Goal: Task Accomplishment & Management: Use online tool/utility

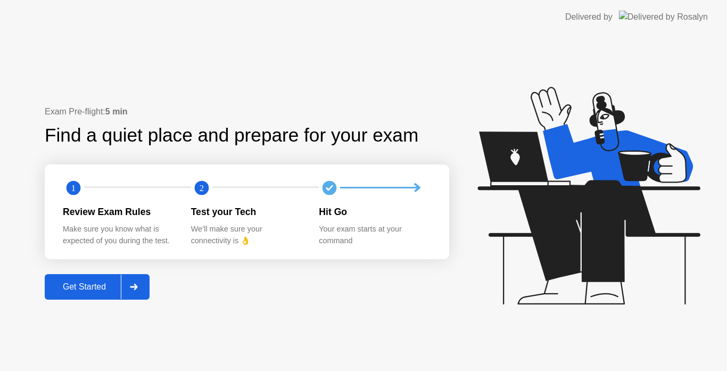
click at [113, 292] on div "Get Started" at bounding box center [84, 287] width 73 height 10
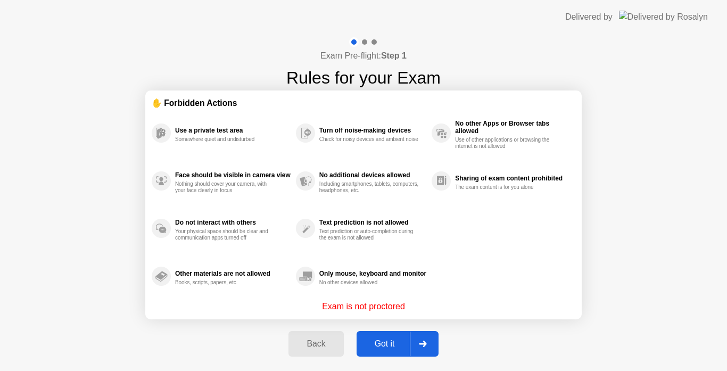
click at [396, 344] on div "Got it" at bounding box center [385, 344] width 50 height 10
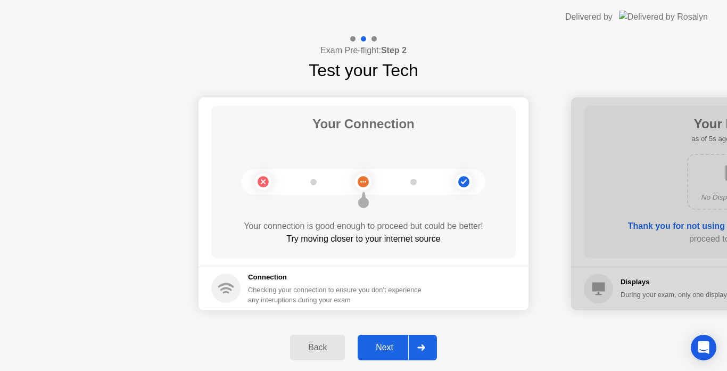
click at [378, 344] on div "Next" at bounding box center [384, 348] width 47 height 10
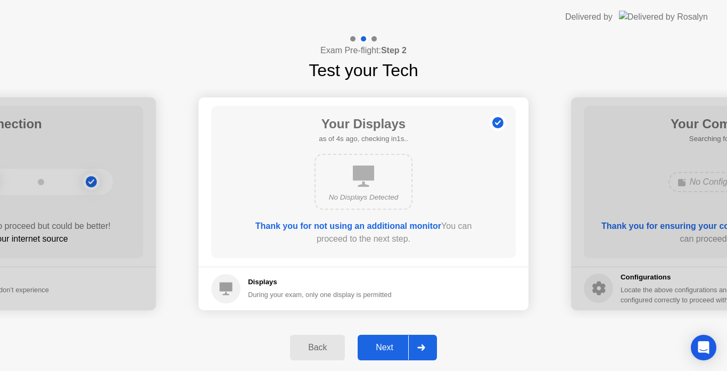
click at [378, 344] on div "Next" at bounding box center [384, 348] width 47 height 10
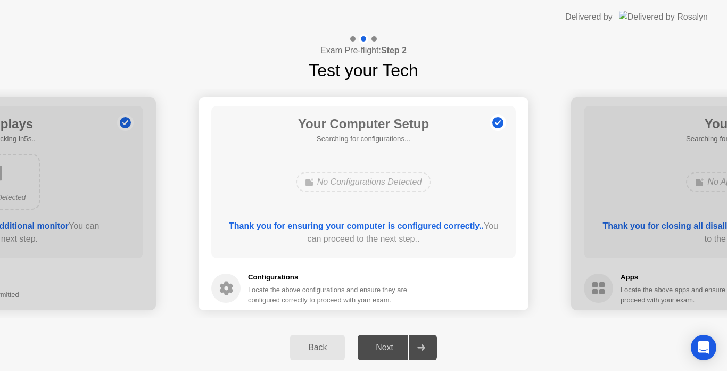
click at [378, 344] on div "Next" at bounding box center [384, 348] width 47 height 10
click at [386, 347] on div "Next" at bounding box center [384, 348] width 47 height 10
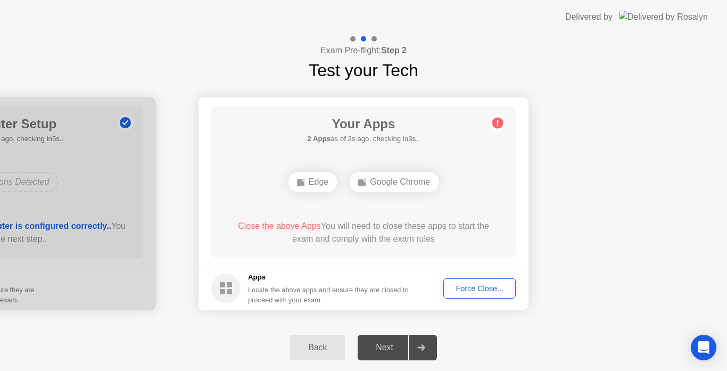
click at [469, 285] on div "Force Close..." at bounding box center [479, 288] width 65 height 9
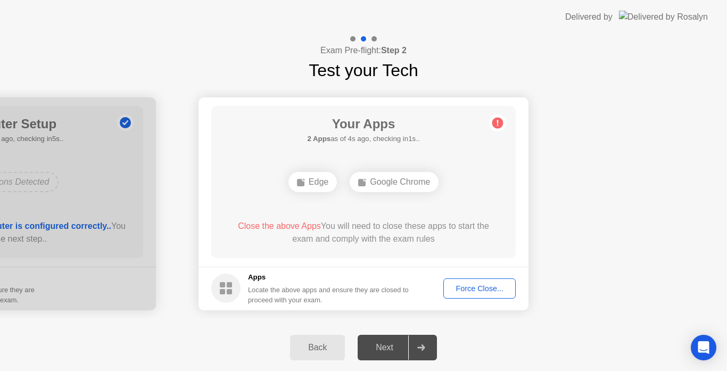
click at [477, 291] on div "Force Close..." at bounding box center [479, 288] width 65 height 9
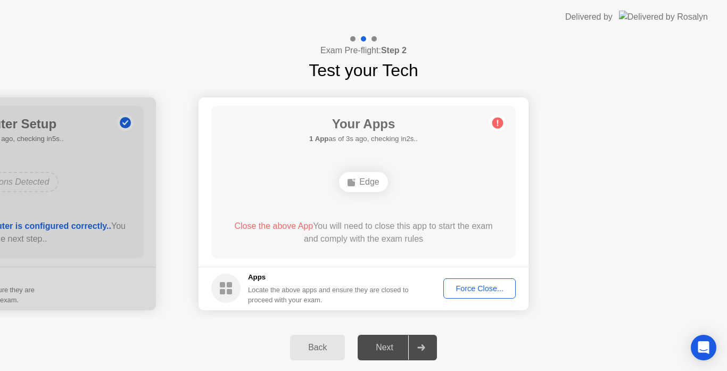
click at [485, 286] on div "Force Close..." at bounding box center [479, 288] width 65 height 9
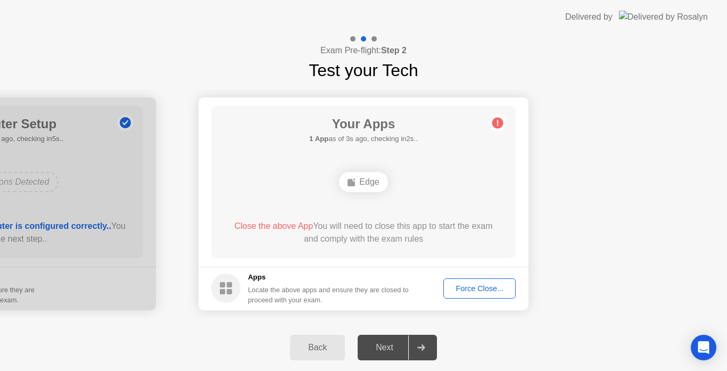
click at [484, 291] on div "Force Close..." at bounding box center [479, 288] width 65 height 9
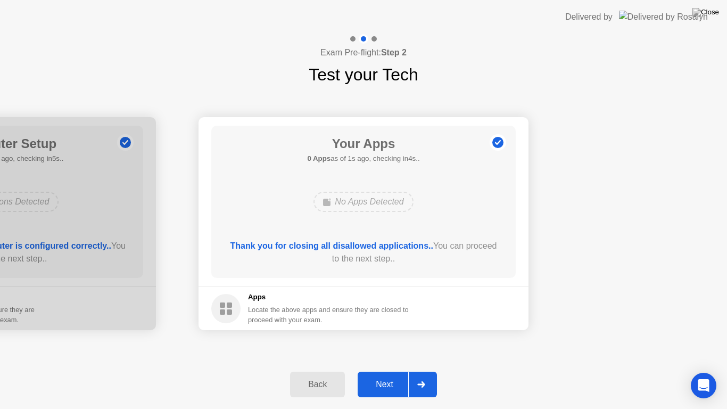
click at [393, 371] on div "Next" at bounding box center [384, 385] width 47 height 10
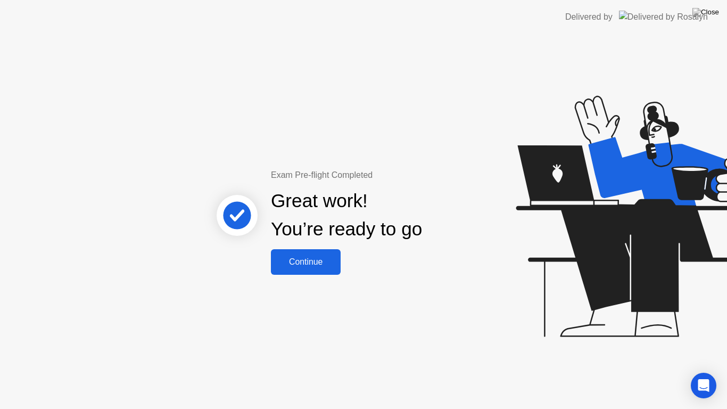
click at [318, 261] on div "Continue" at bounding box center [305, 262] width 63 height 10
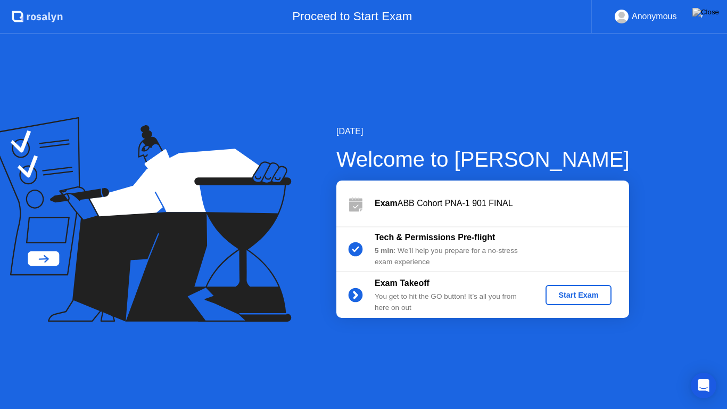
click at [597, 298] on div "Start Exam" at bounding box center [578, 295] width 57 height 9
